Goal: Task Accomplishment & Management: Use online tool/utility

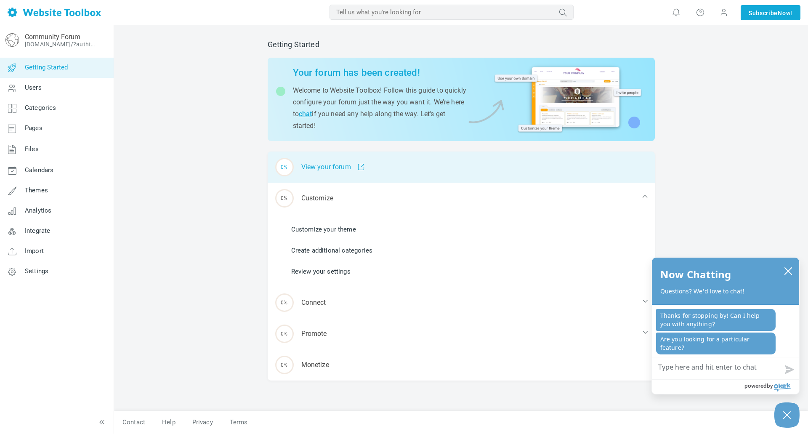
click at [427, 171] on div "0% View your forum" at bounding box center [461, 167] width 387 height 31
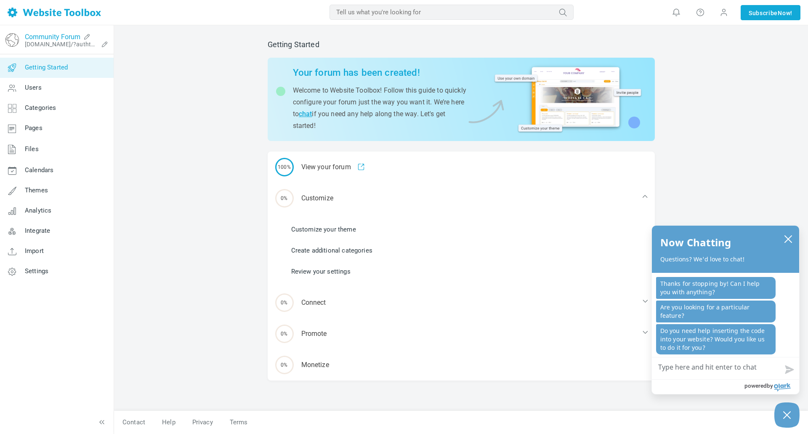
click at [61, 36] on link "Community Forum" at bounding box center [53, 37] width 56 height 8
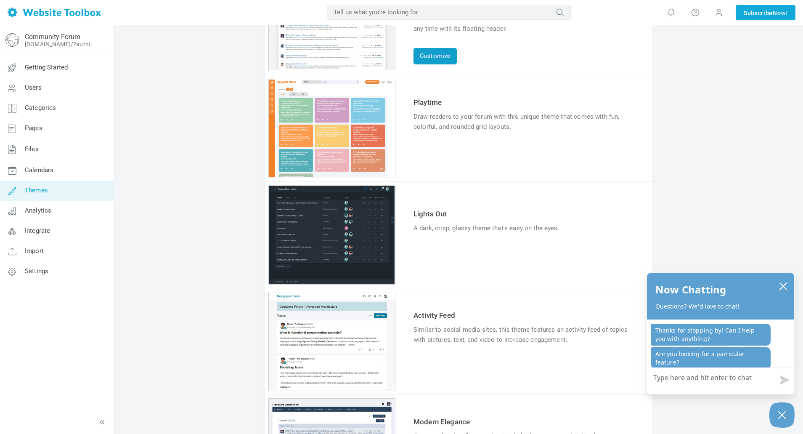
scroll to position [210, 0]
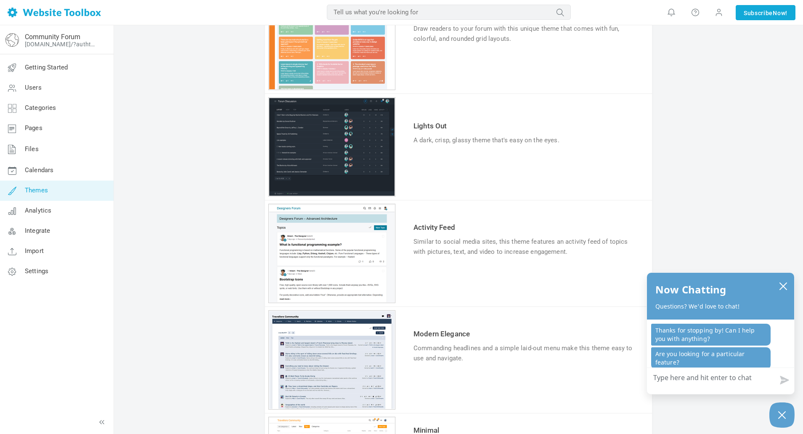
click at [340, 138] on div "1 2 3 4 5 6" at bounding box center [332, 146] width 127 height 99
click at [454, 167] on link "Try & Customize" at bounding box center [445, 166] width 62 height 13
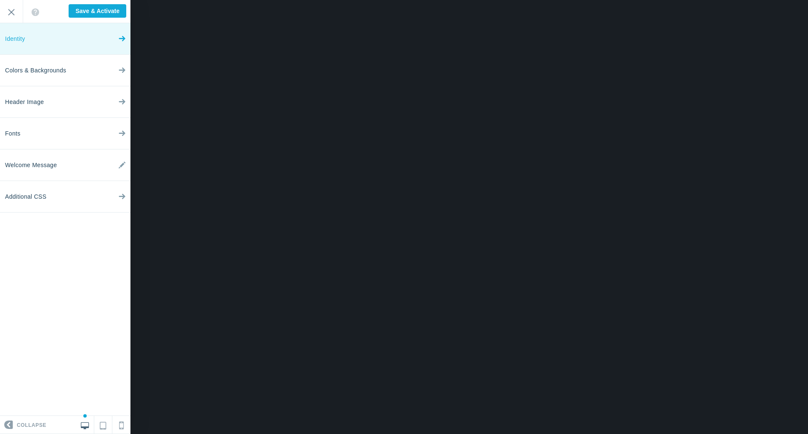
click at [66, 44] on link "Identity" at bounding box center [65, 39] width 130 height 32
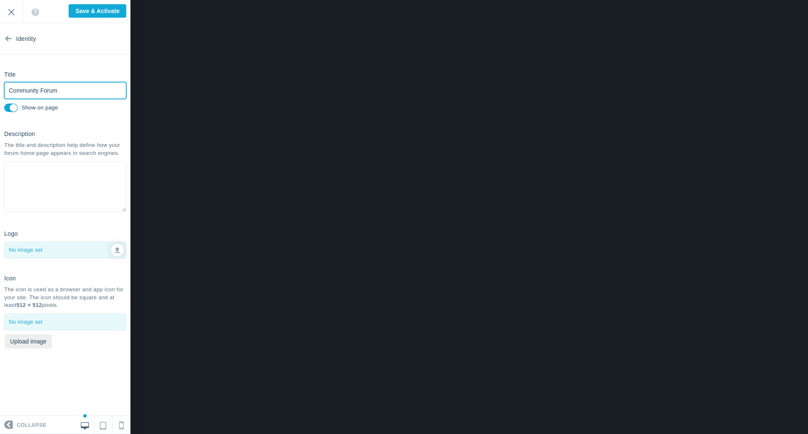
click at [71, 87] on input "Community Forum" at bounding box center [65, 90] width 122 height 17
type input "Dead Air Ops"
click at [74, 120] on section "Identity Title Dead Air Ops Please fill out this field. Show on page Descriptio…" at bounding box center [65, 219] width 130 height 393
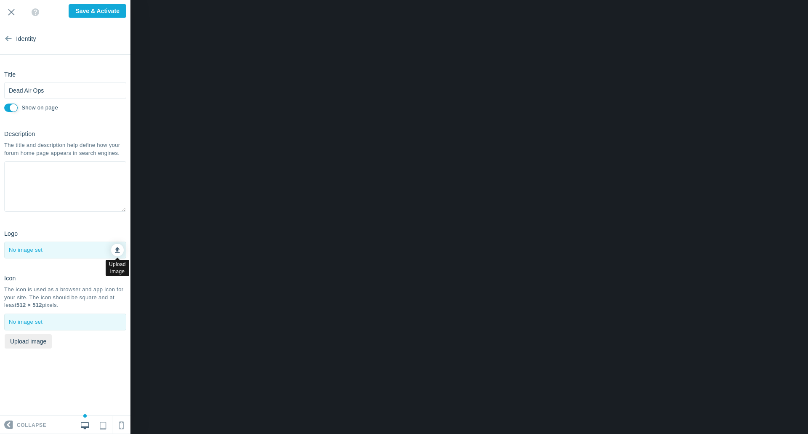
click at [120, 251] on link at bounding box center [117, 250] width 13 height 13
type input "C:\fakepath\ChatGPT Image Sep 24, 2025, 11_36_20 AM.png"
click at [41, 340] on button "Upload image" at bounding box center [28, 341] width 47 height 14
type input "C:\fakepath\ChatGPT Image Sep 24, 2025, 11_36_20 AM.png"
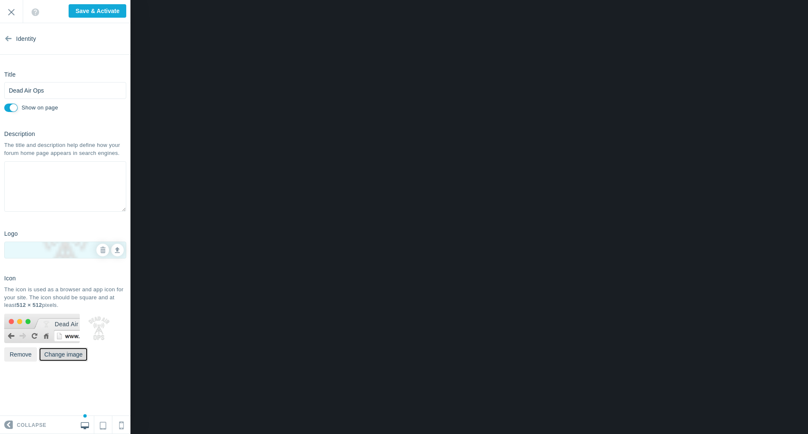
click at [71, 357] on button "Change image" at bounding box center [63, 354] width 49 height 14
type input "C:\fakepath\ChatGPT Image Sep 23, 2025, 09_47_33 AM.png"
click at [118, 425] on link at bounding box center [121, 425] width 18 height 18
click at [88, 427] on icon at bounding box center [85, 424] width 8 height 8
click at [98, 12] on input "Save & Activate" at bounding box center [98, 10] width 58 height 13
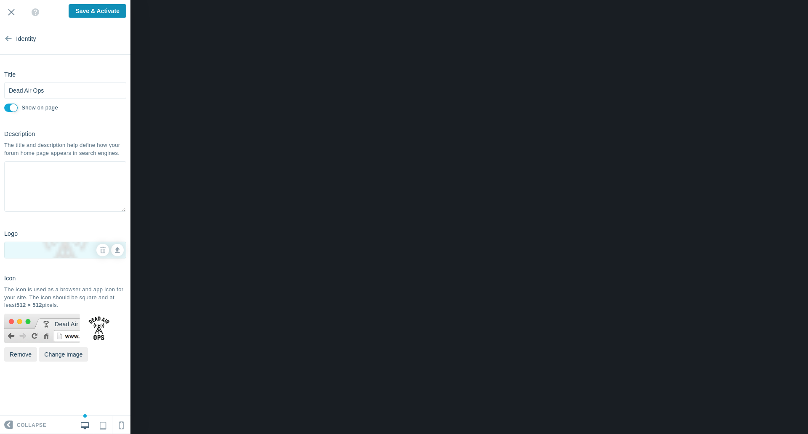
type input "Saving..."
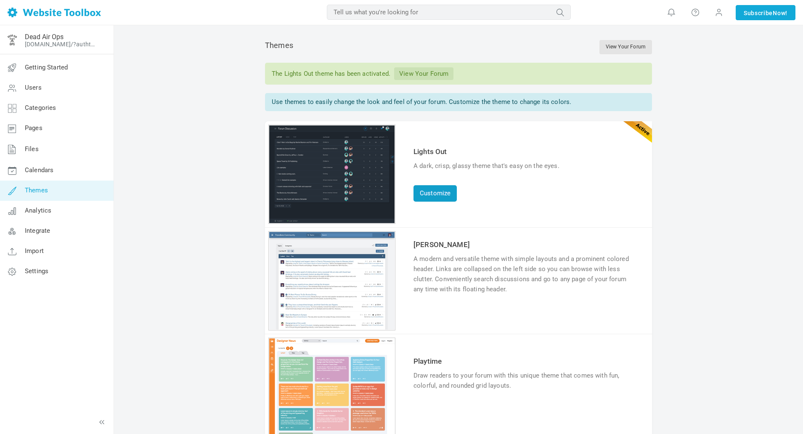
click at [429, 195] on link "Customize" at bounding box center [435, 193] width 43 height 16
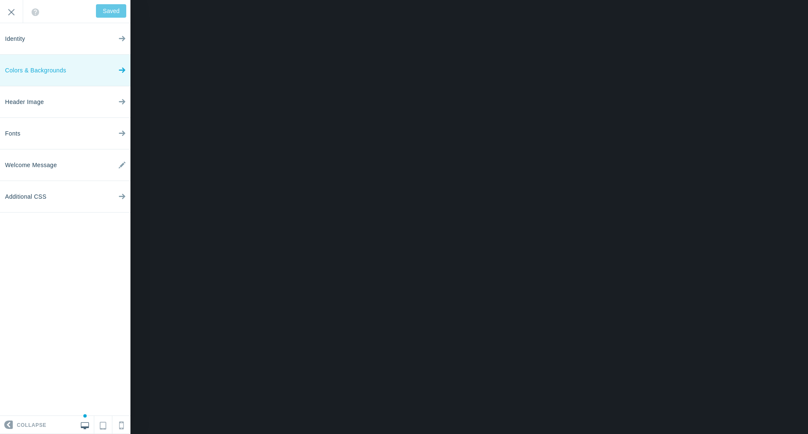
click at [72, 72] on link "Colors & Backgrounds" at bounding box center [65, 71] width 130 height 32
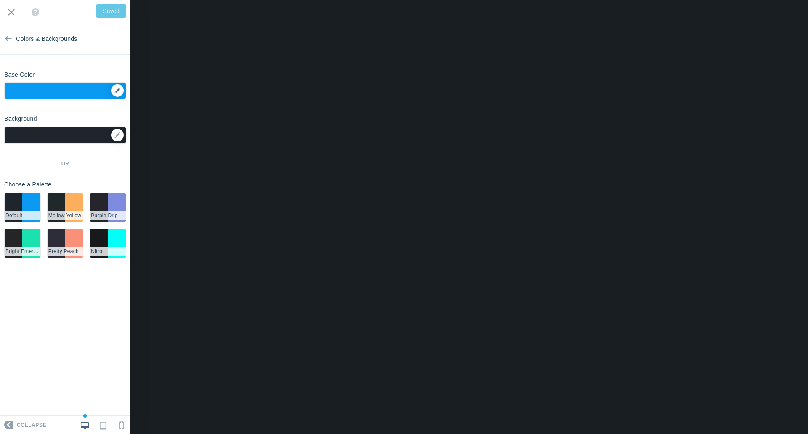
click at [95, 91] on div "▼" at bounding box center [65, 92] width 121 height 21
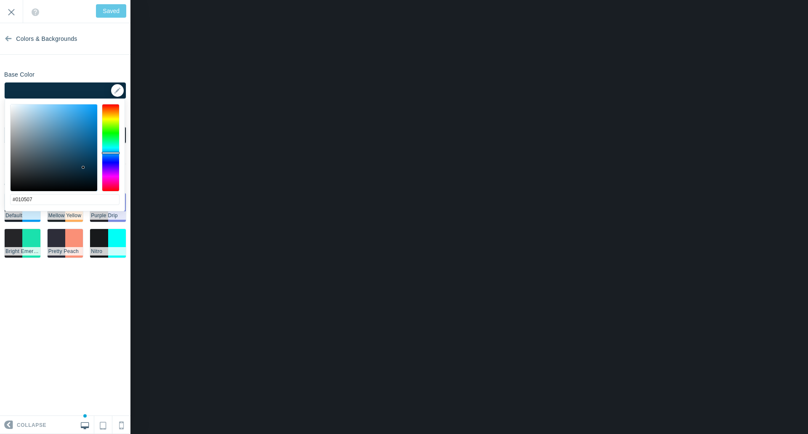
type input "#000000"
drag, startPoint x: 83, startPoint y: 168, endPoint x: 79, endPoint y: 202, distance: 34.8
click at [79, 202] on div "#000000 cancel choose" at bounding box center [65, 216] width 120 height 234
type input "Save"
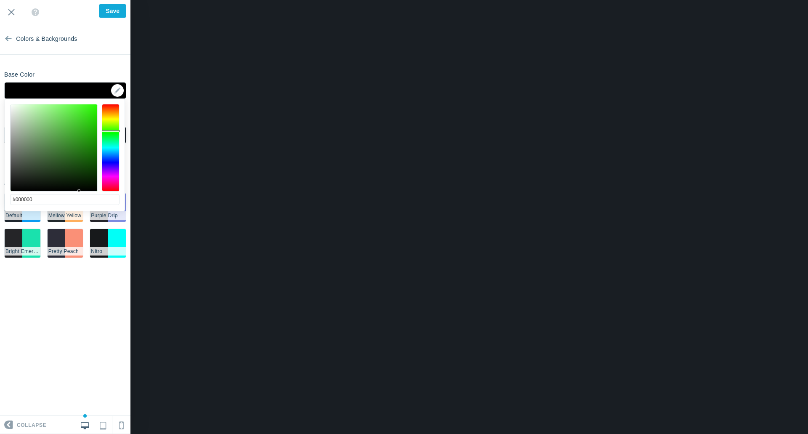
drag, startPoint x: 113, startPoint y: 140, endPoint x: 113, endPoint y: 131, distance: 8.8
click at [113, 131] on div at bounding box center [111, 148] width 18 height 88
drag, startPoint x: 90, startPoint y: 173, endPoint x: 94, endPoint y: 170, distance: 5.4
click at [94, 170] on div at bounding box center [54, 147] width 87 height 87
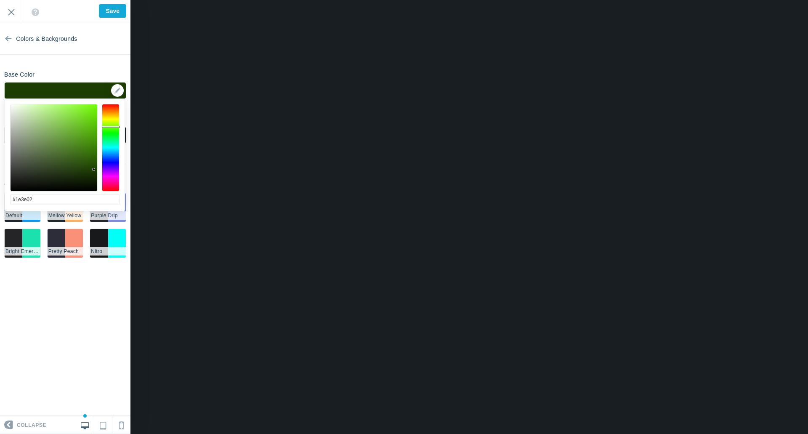
click at [110, 126] on div at bounding box center [111, 148] width 18 height 88
type input "#336b02"
drag, startPoint x: 94, startPoint y: 170, endPoint x: 95, endPoint y: 154, distance: 15.2
click at [95, 154] on div at bounding box center [94, 154] width 3 height 3
click at [77, 304] on section "Colors & Backgrounds Base Color ▼ Background Options Select Image ▼ Position Re…" at bounding box center [65, 219] width 130 height 393
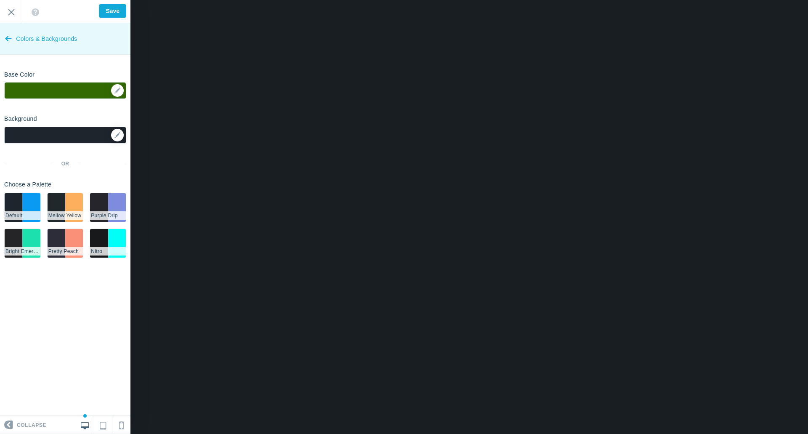
click at [10, 40] on icon at bounding box center [8, 37] width 7 height 32
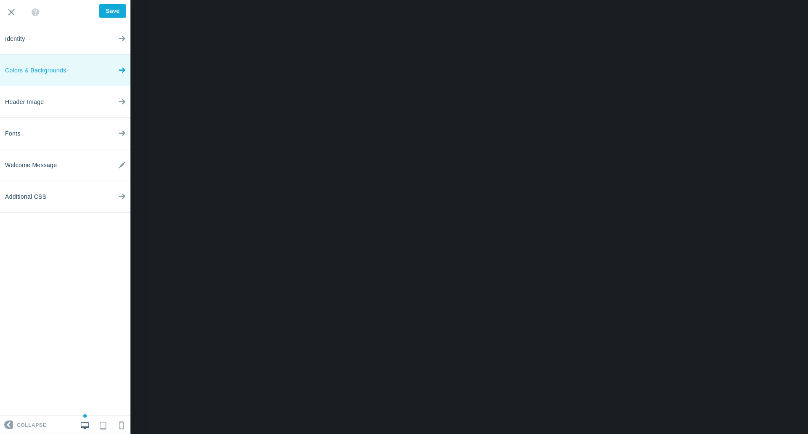
click at [67, 78] on link "Colors & Backgrounds" at bounding box center [65, 71] width 130 height 32
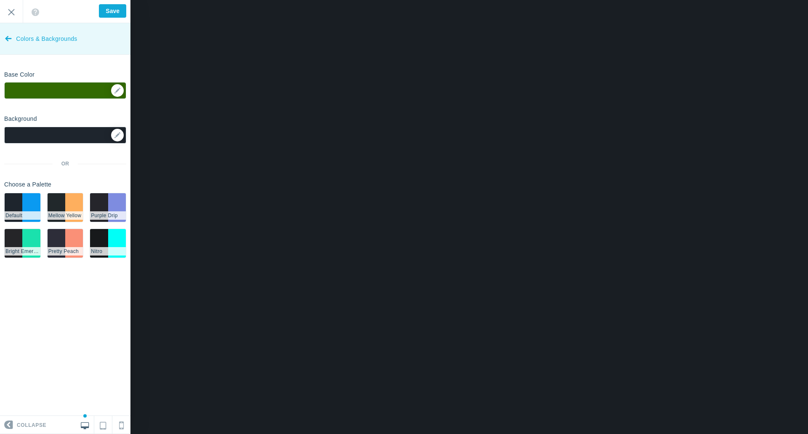
click at [11, 41] on icon at bounding box center [8, 37] width 7 height 32
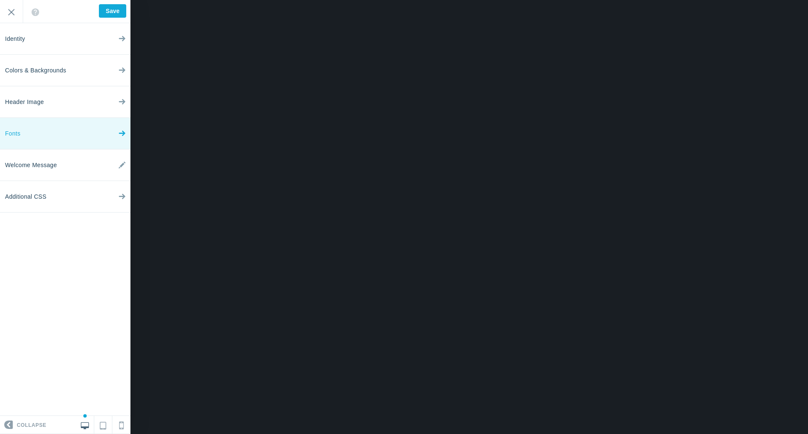
click at [66, 141] on link "Fonts" at bounding box center [65, 134] width 130 height 32
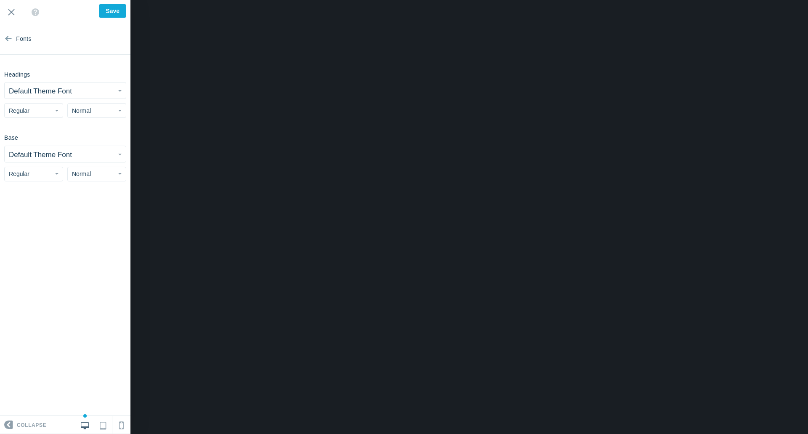
click at [91, 90] on button "Default Theme Font" at bounding box center [65, 90] width 121 height 16
click at [75, 315] on section "Fonts Headings Default Theme Font Abel Abhaya Libre Aboreto Abril Fatface Aclon…" at bounding box center [65, 219] width 130 height 393
click at [9, 37] on icon at bounding box center [8, 37] width 7 height 32
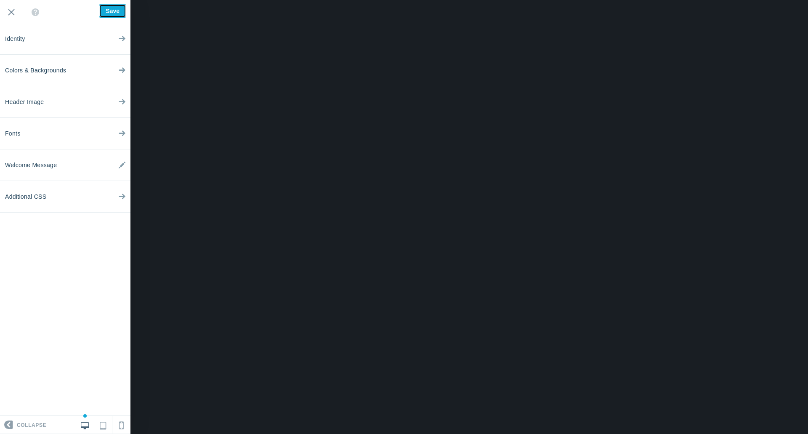
drag, startPoint x: 106, startPoint y: 10, endPoint x: 107, endPoint y: 18, distance: 7.6
click at [106, 10] on input "Save" at bounding box center [112, 10] width 27 height 13
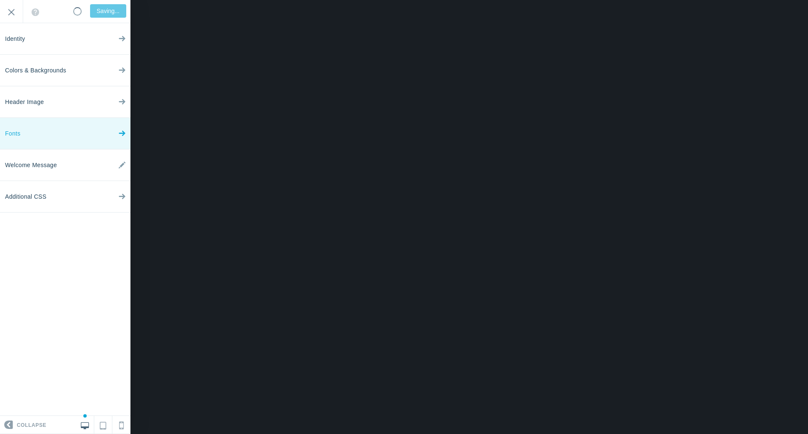
type input "Saved"
click at [8, 17] on input "Exit" at bounding box center [11, 11] width 23 height 23
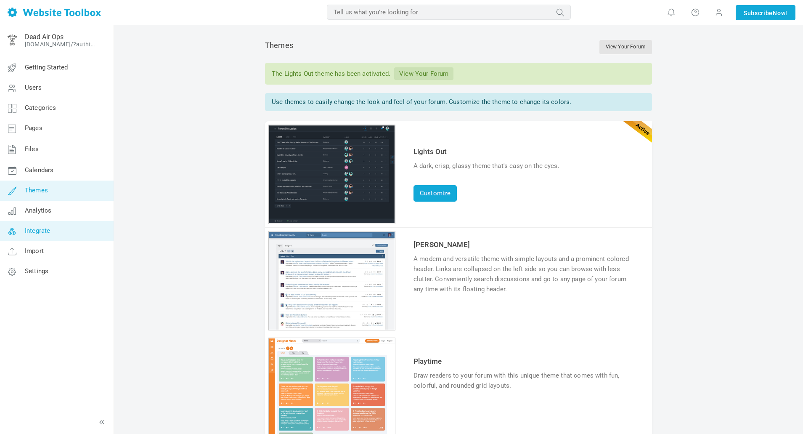
click at [40, 229] on span "Integrate" at bounding box center [37, 231] width 25 height 8
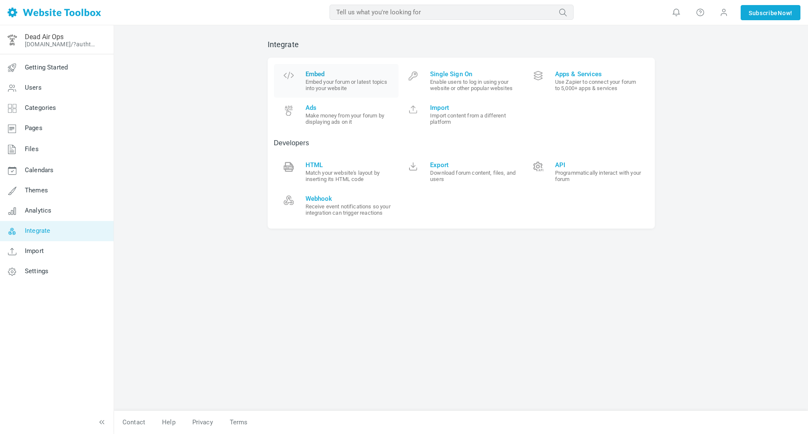
click at [317, 76] on span "Embed" at bounding box center [349, 74] width 87 height 8
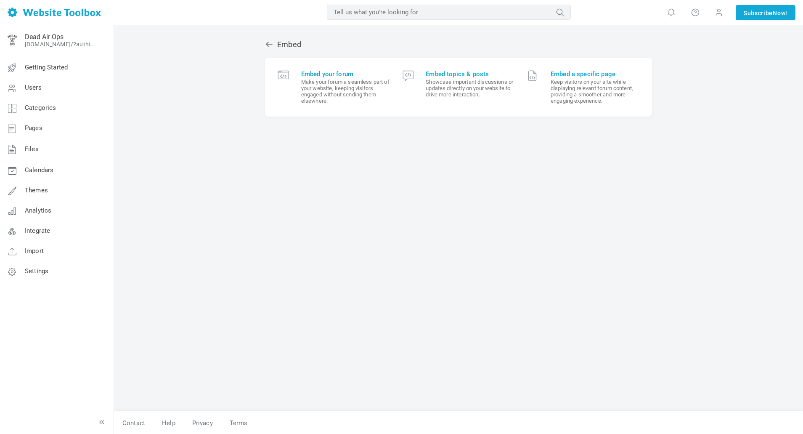
click at [329, 77] on span "Embed your forum" at bounding box center [345, 74] width 89 height 8
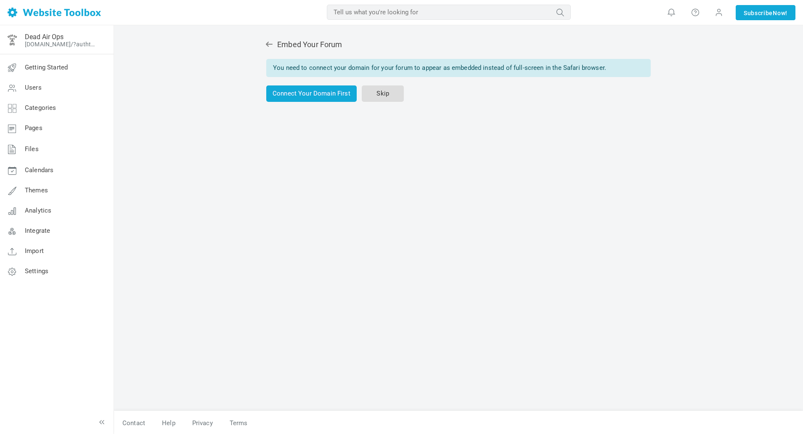
click at [370, 92] on link "Skip" at bounding box center [383, 93] width 42 height 16
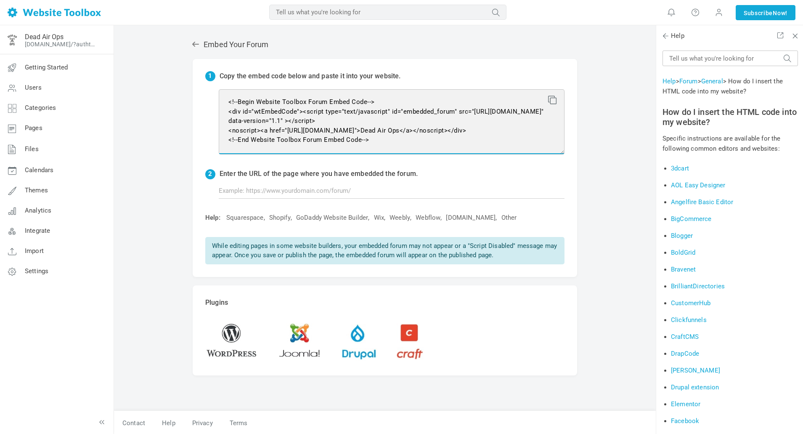
drag, startPoint x: 229, startPoint y: 102, endPoint x: 451, endPoint y: 165, distance: 230.8
click at [451, 165] on div "1 Copy the embed code below and paste it into your website. <!--Begin Website T…" at bounding box center [385, 168] width 385 height 218
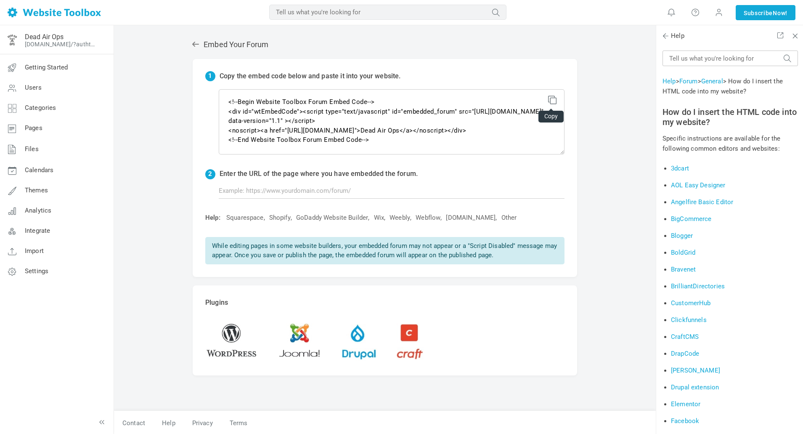
click at [554, 101] on icon at bounding box center [551, 99] width 6 height 6
click at [330, 190] on input "text" at bounding box center [392, 191] width 346 height 16
paste input "[URL][DOMAIN_NAME]"
type input "[URL][DOMAIN_NAME]"
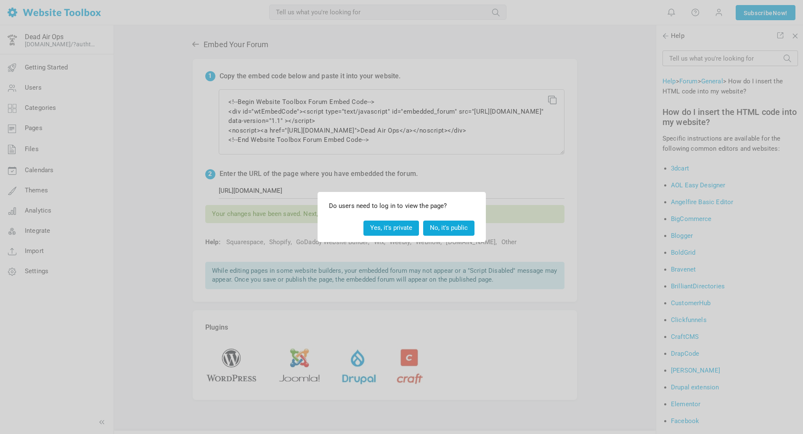
click at [391, 226] on button "Yes, it's private" at bounding box center [392, 228] width 56 height 15
